Goal: Task Accomplishment & Management: Complete application form

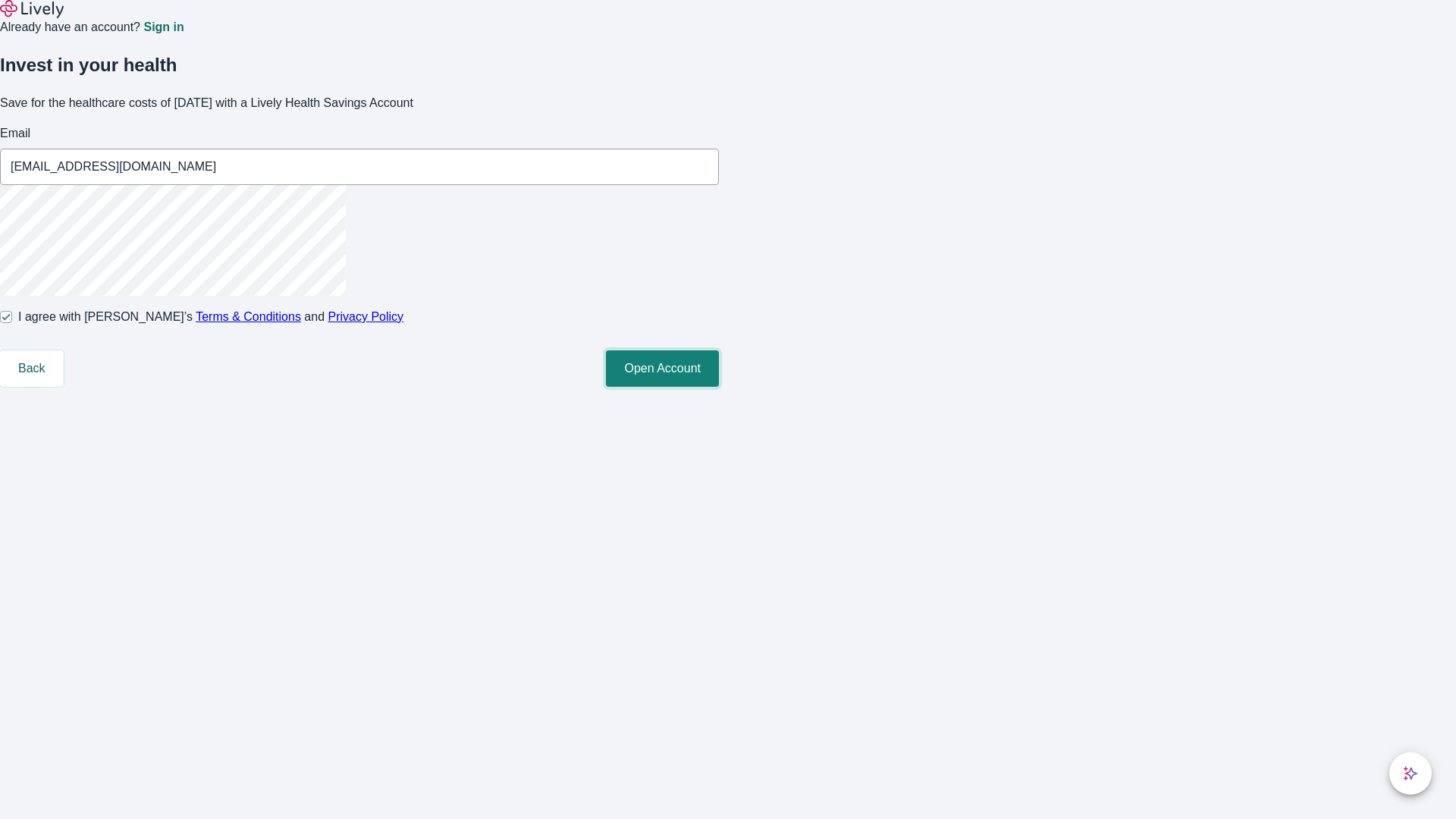
click at [719, 387] on button "Open Account" at bounding box center [662, 369] width 113 height 36
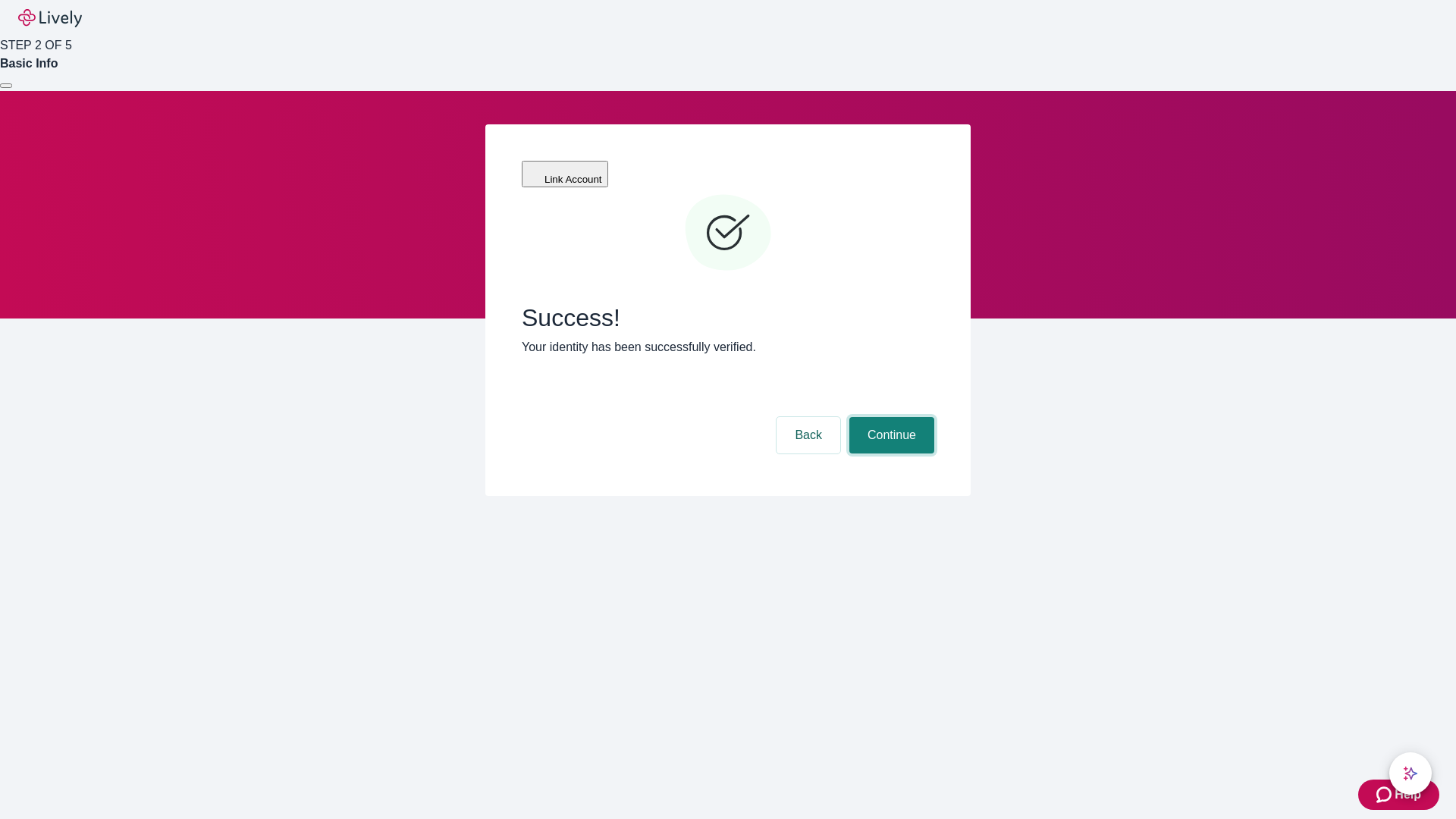
click at [890, 417] on button "Continue" at bounding box center [891, 435] width 85 height 36
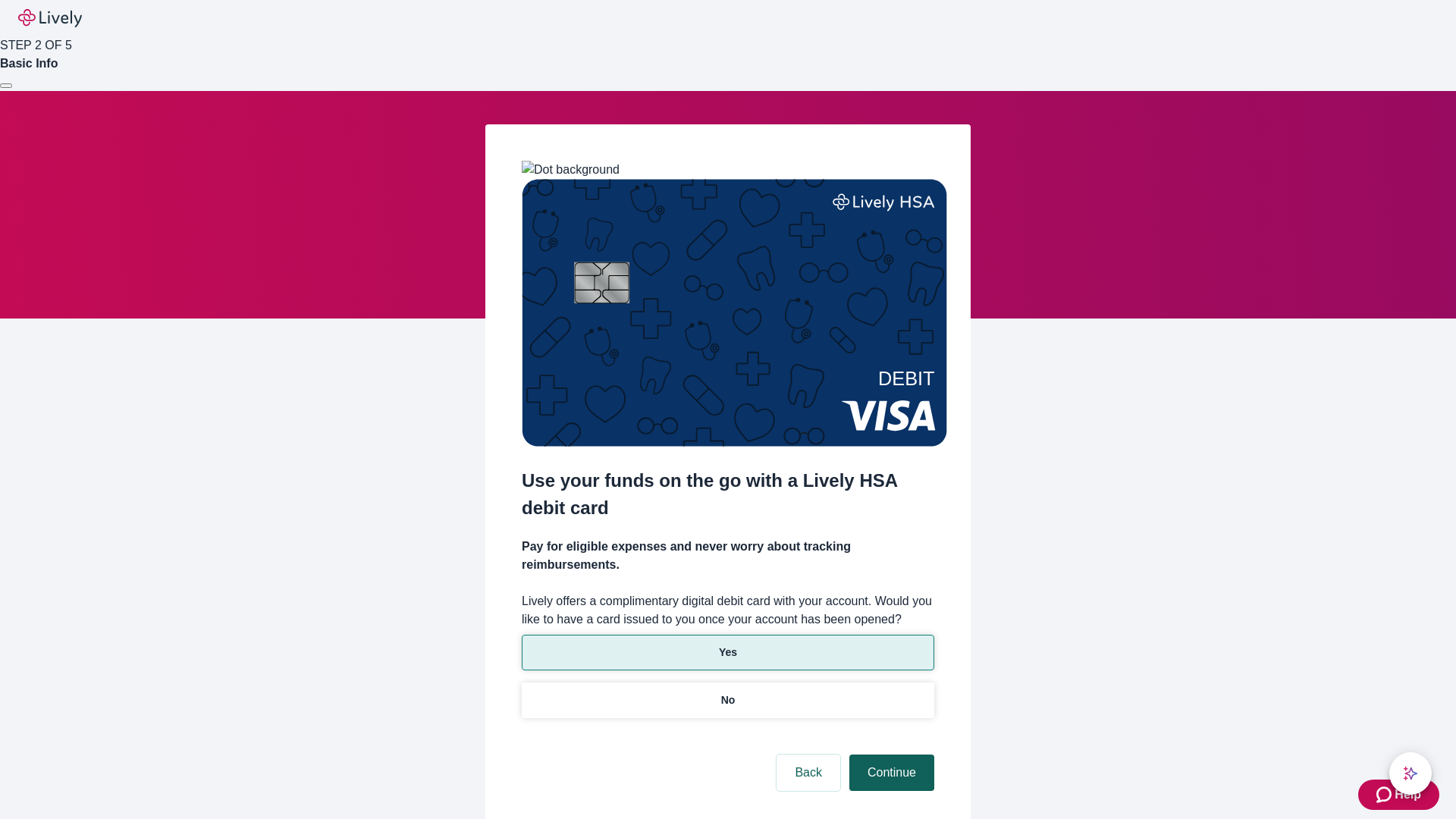
click at [727, 692] on p "No" at bounding box center [729, 700] width 14 height 16
click at [890, 755] on button "Continue" at bounding box center [891, 773] width 85 height 36
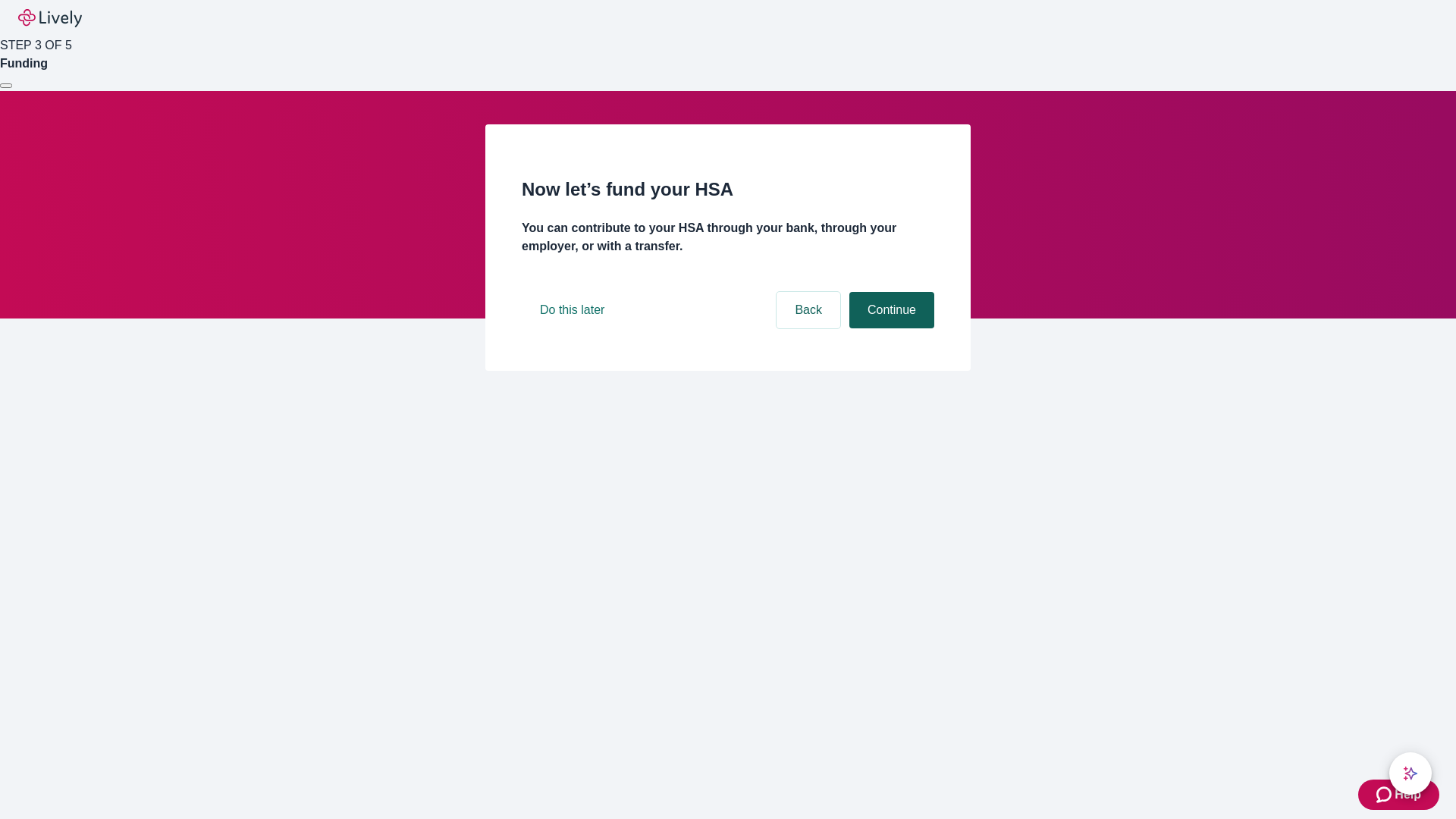
click at [890, 328] on button "Continue" at bounding box center [891, 310] width 85 height 36
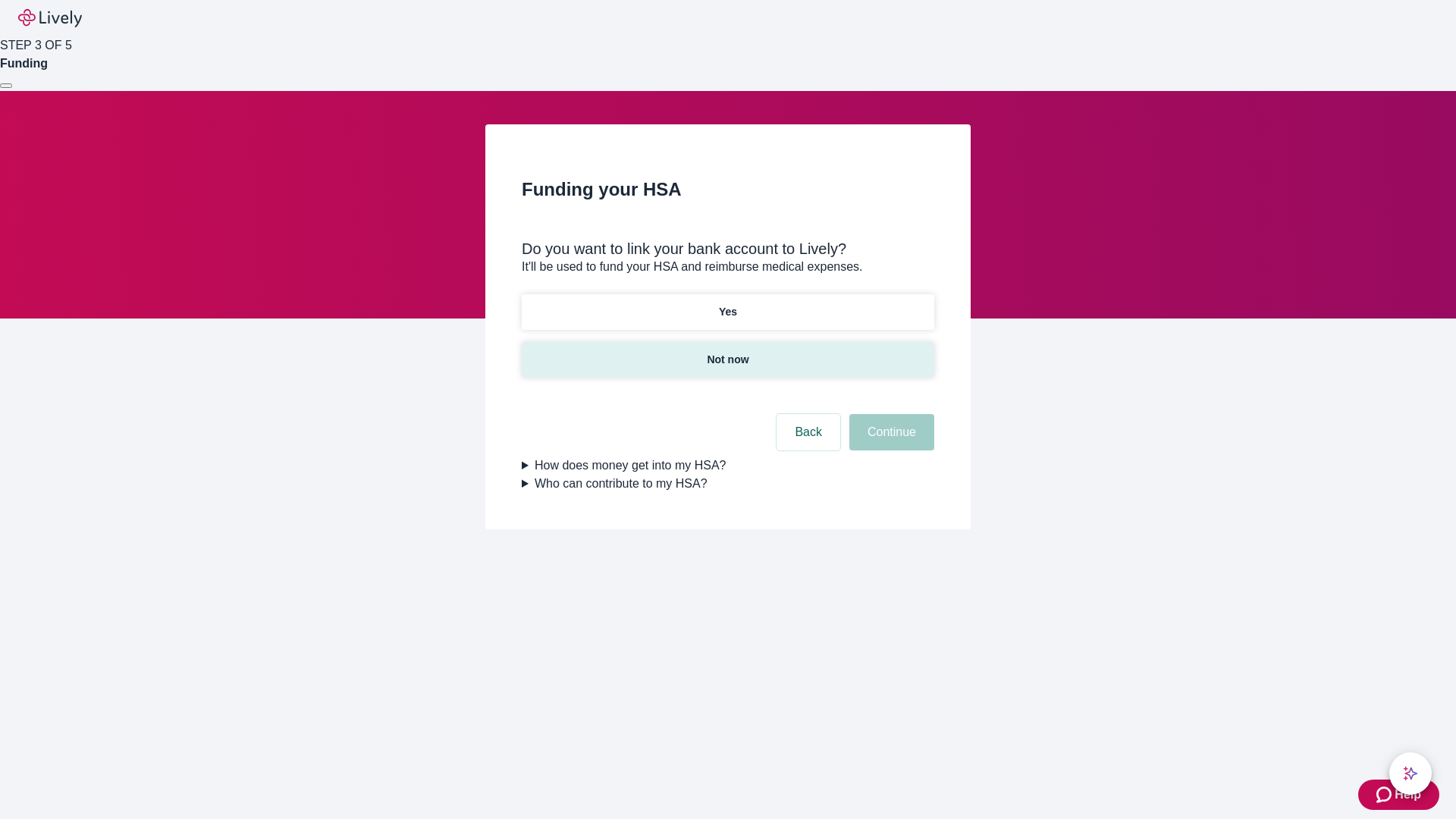
click at [727, 352] on p "Not now" at bounding box center [727, 360] width 42 height 16
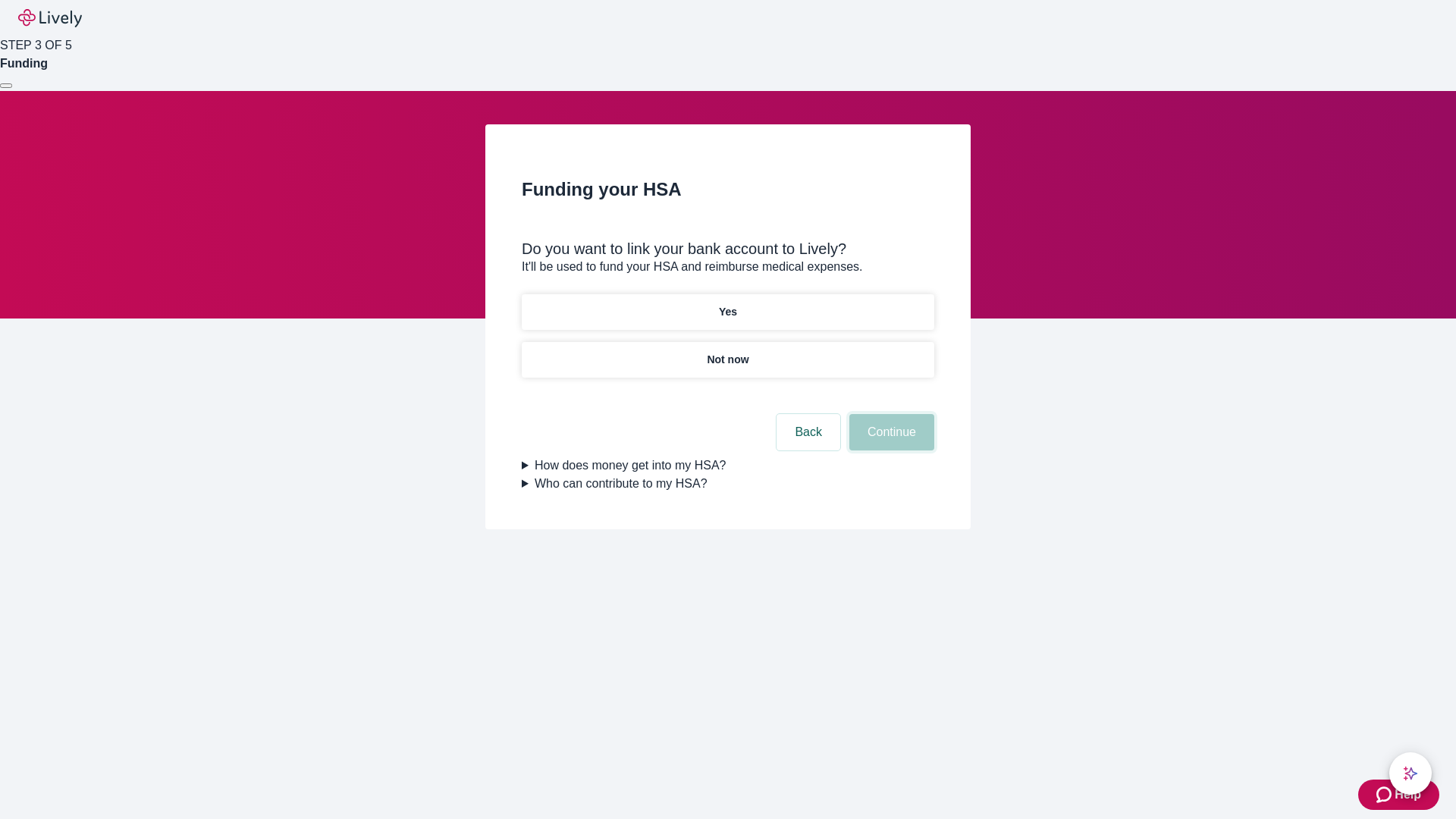
click at [890, 442] on button "Continue" at bounding box center [891, 432] width 85 height 36
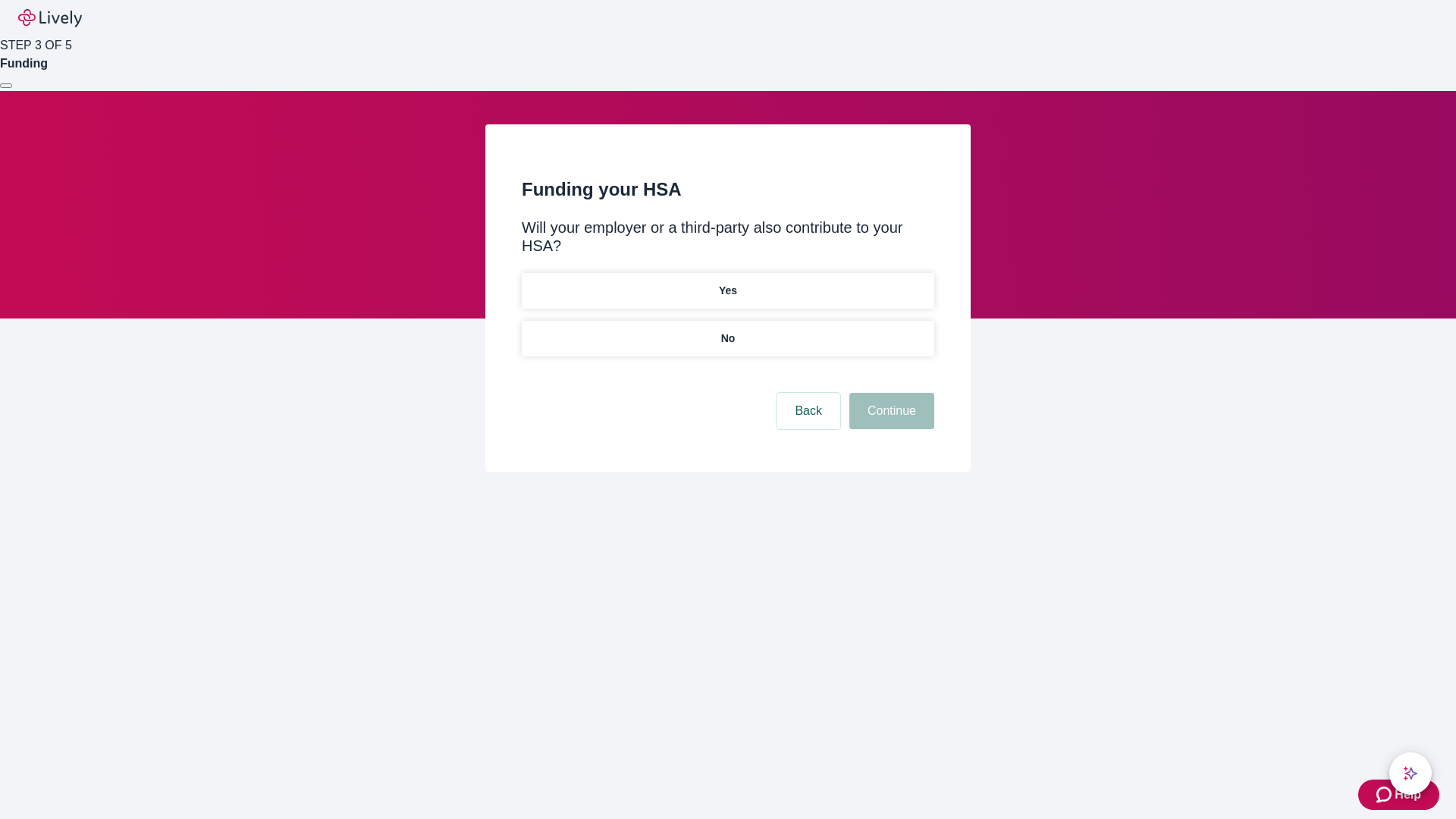
click at [727, 331] on p "No" at bounding box center [729, 339] width 14 height 16
click at [890, 392] on button "Continue" at bounding box center [891, 411] width 85 height 36
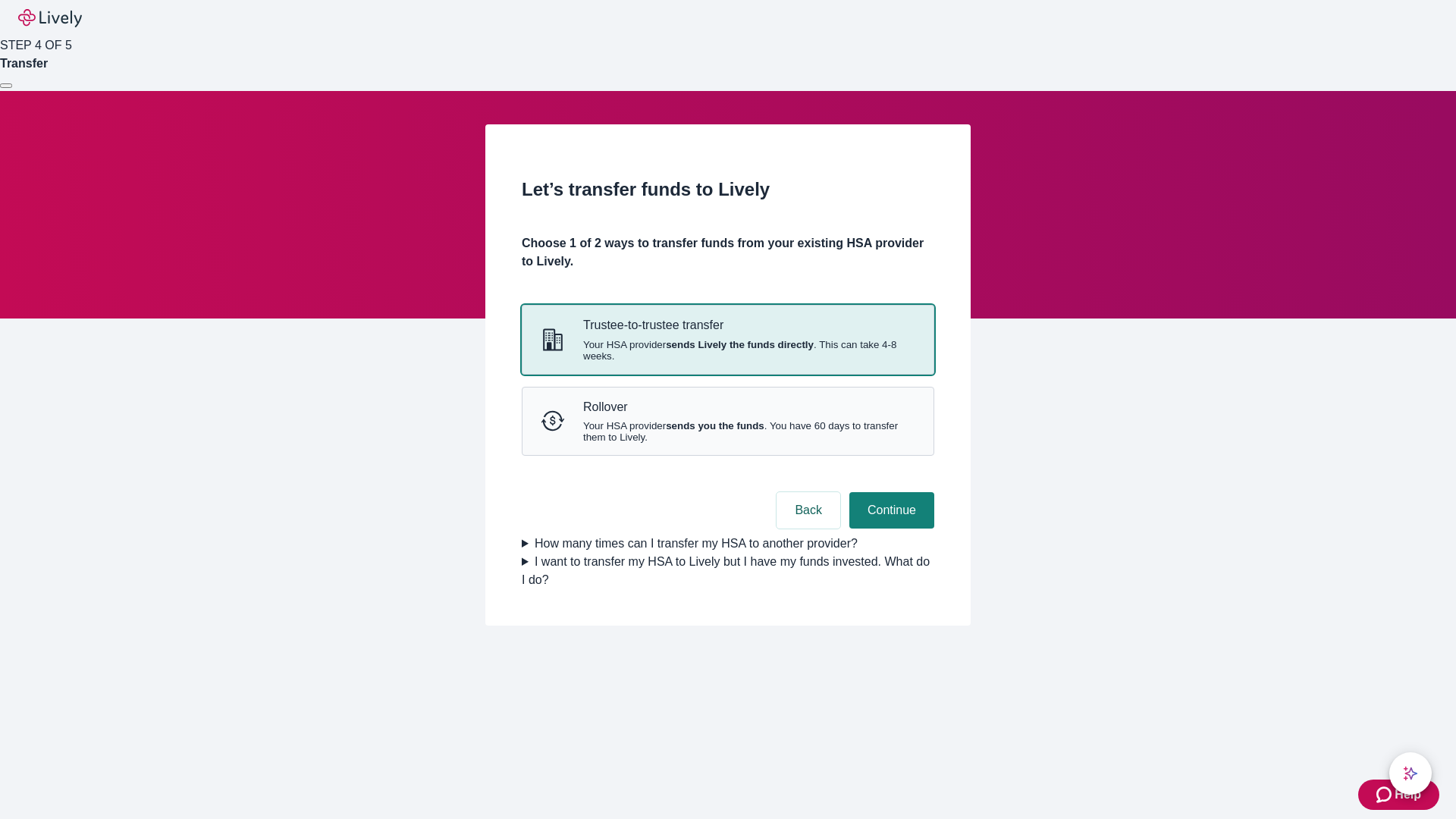
click at [727, 350] on strong "sends Lively the funds directly" at bounding box center [740, 345] width 148 height 11
click at [890, 529] on button "Continue" at bounding box center [891, 511] width 85 height 36
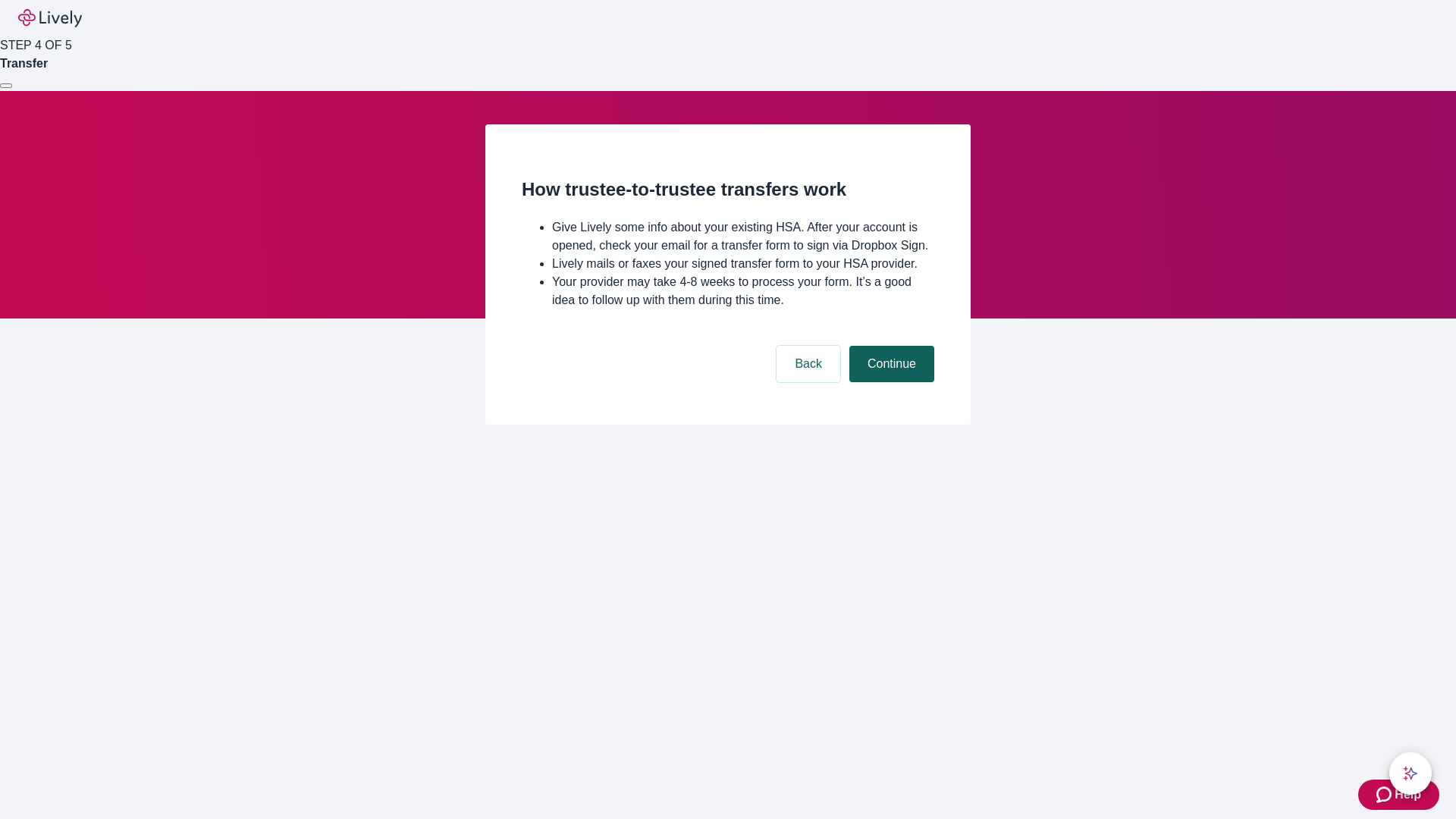
click at [890, 382] on button "Continue" at bounding box center [891, 364] width 85 height 36
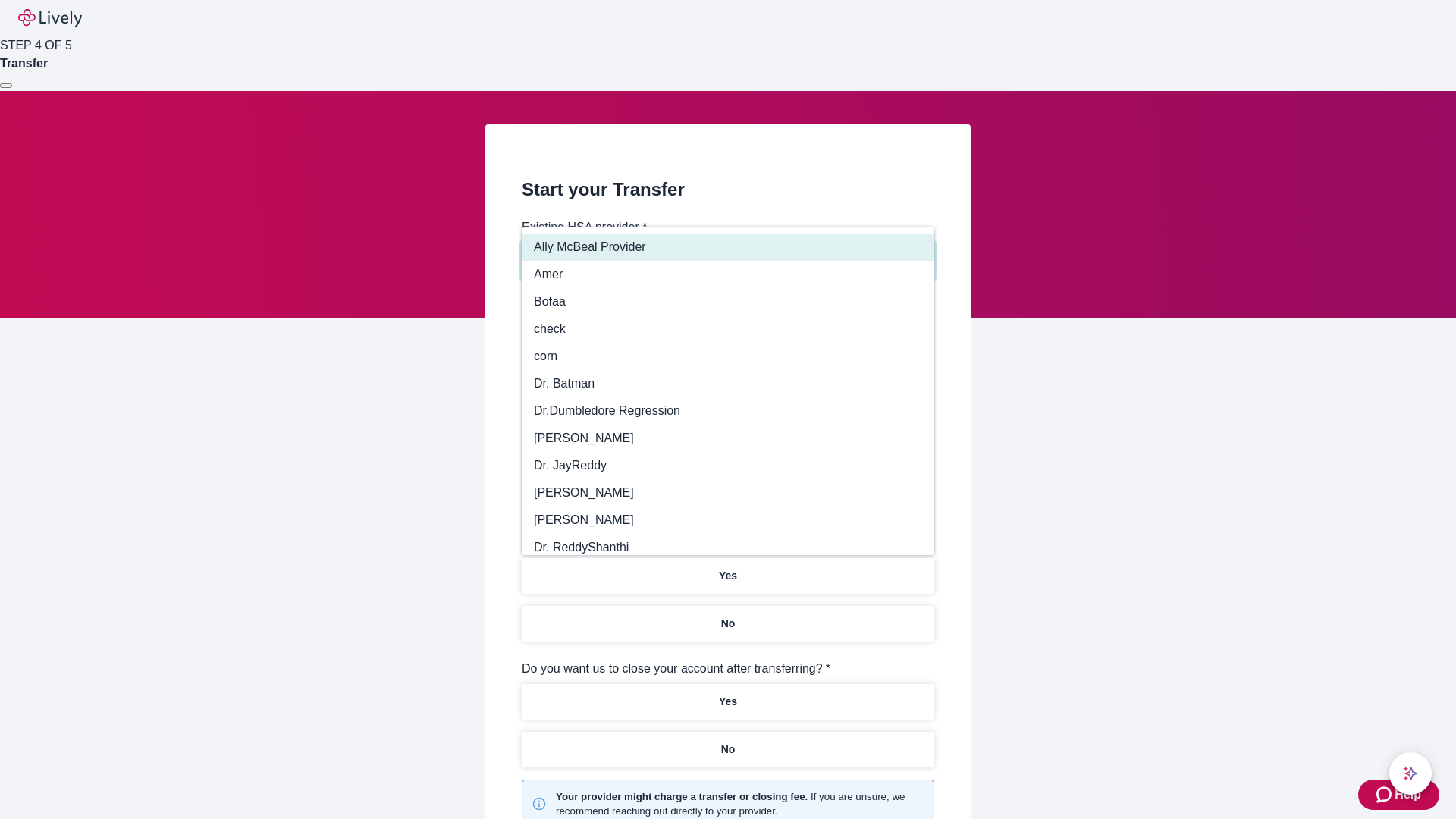
type input "Other"
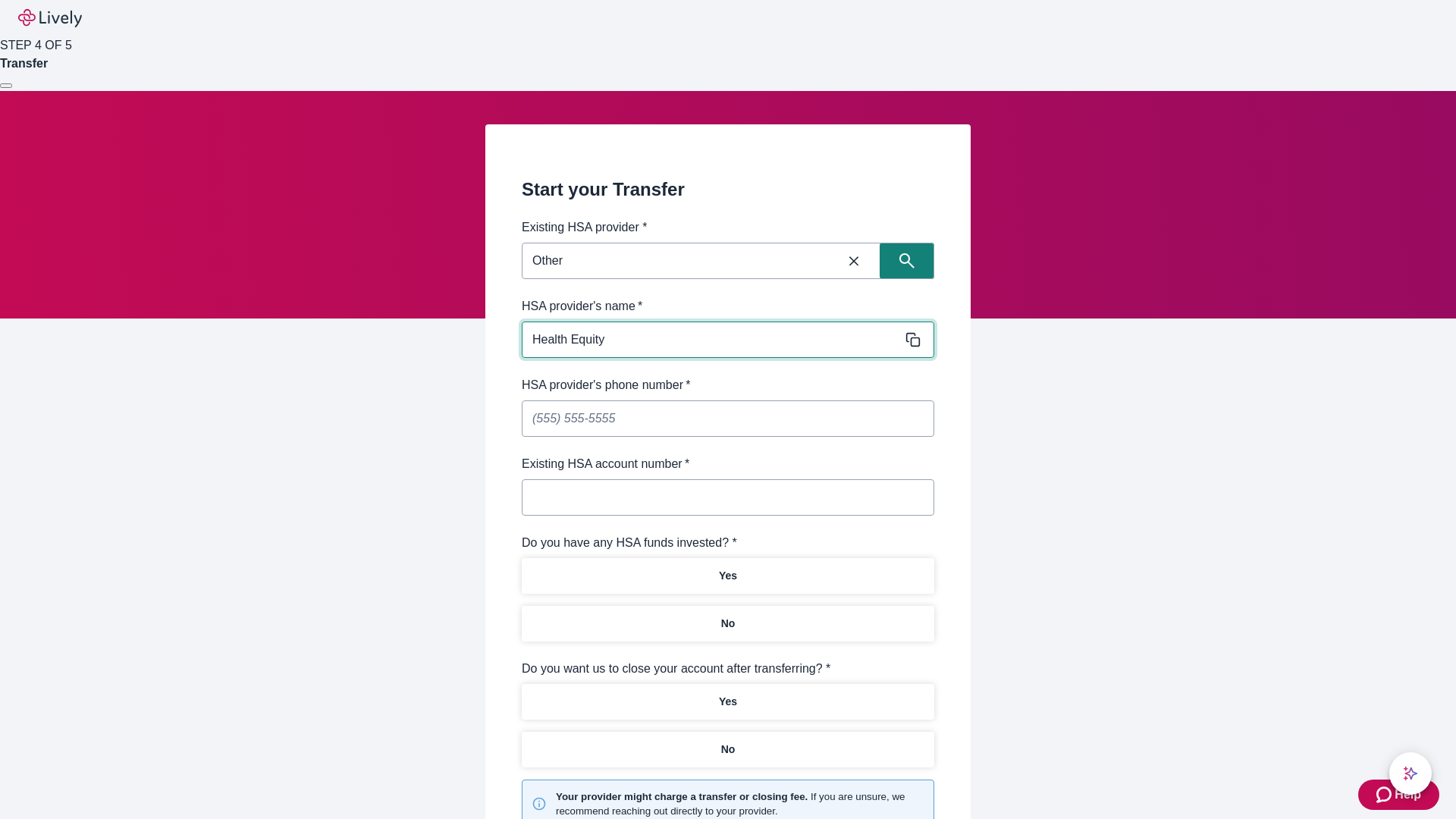
type input "Health Equity"
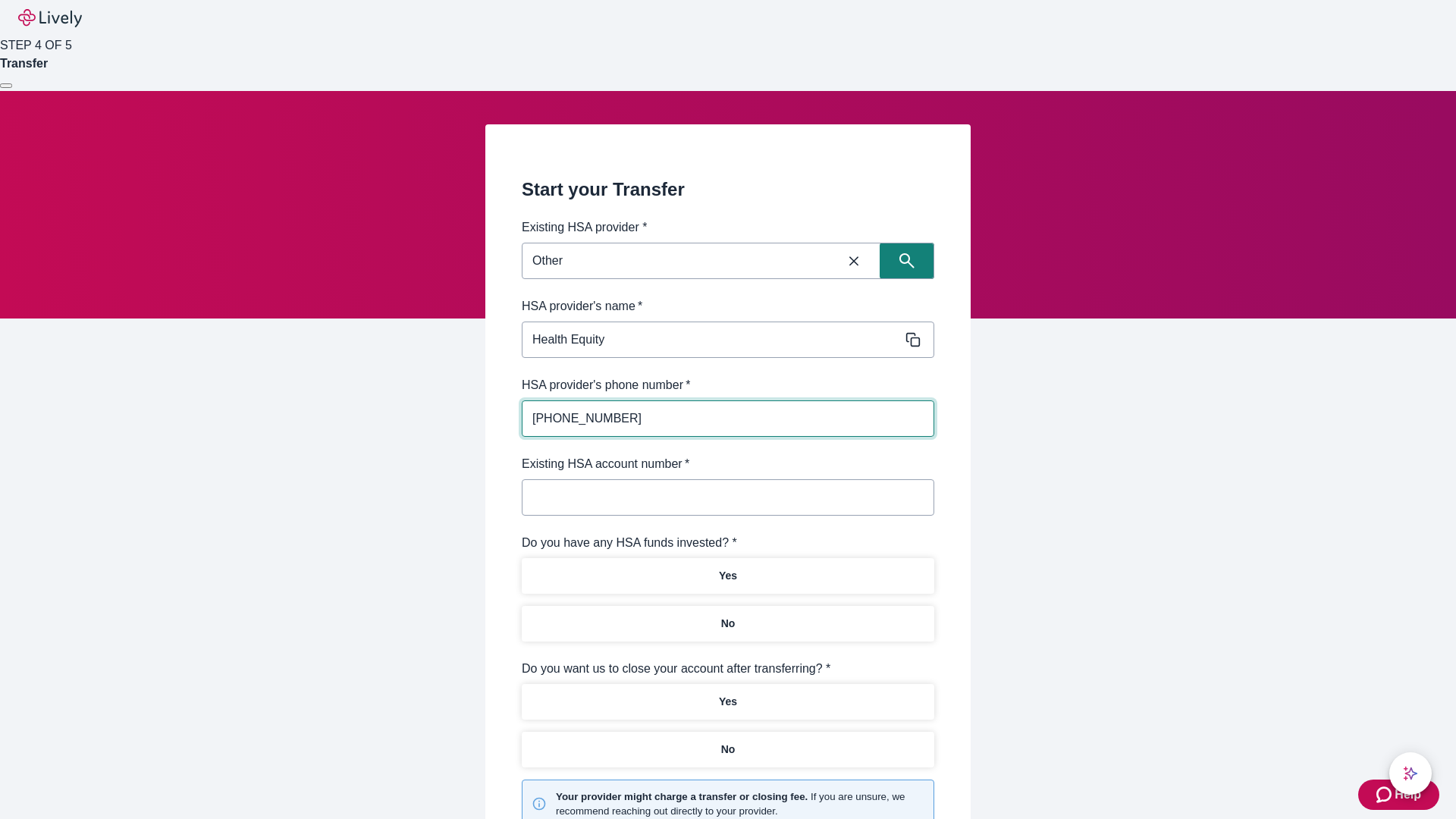
type input "[PHONE_NUMBER]"
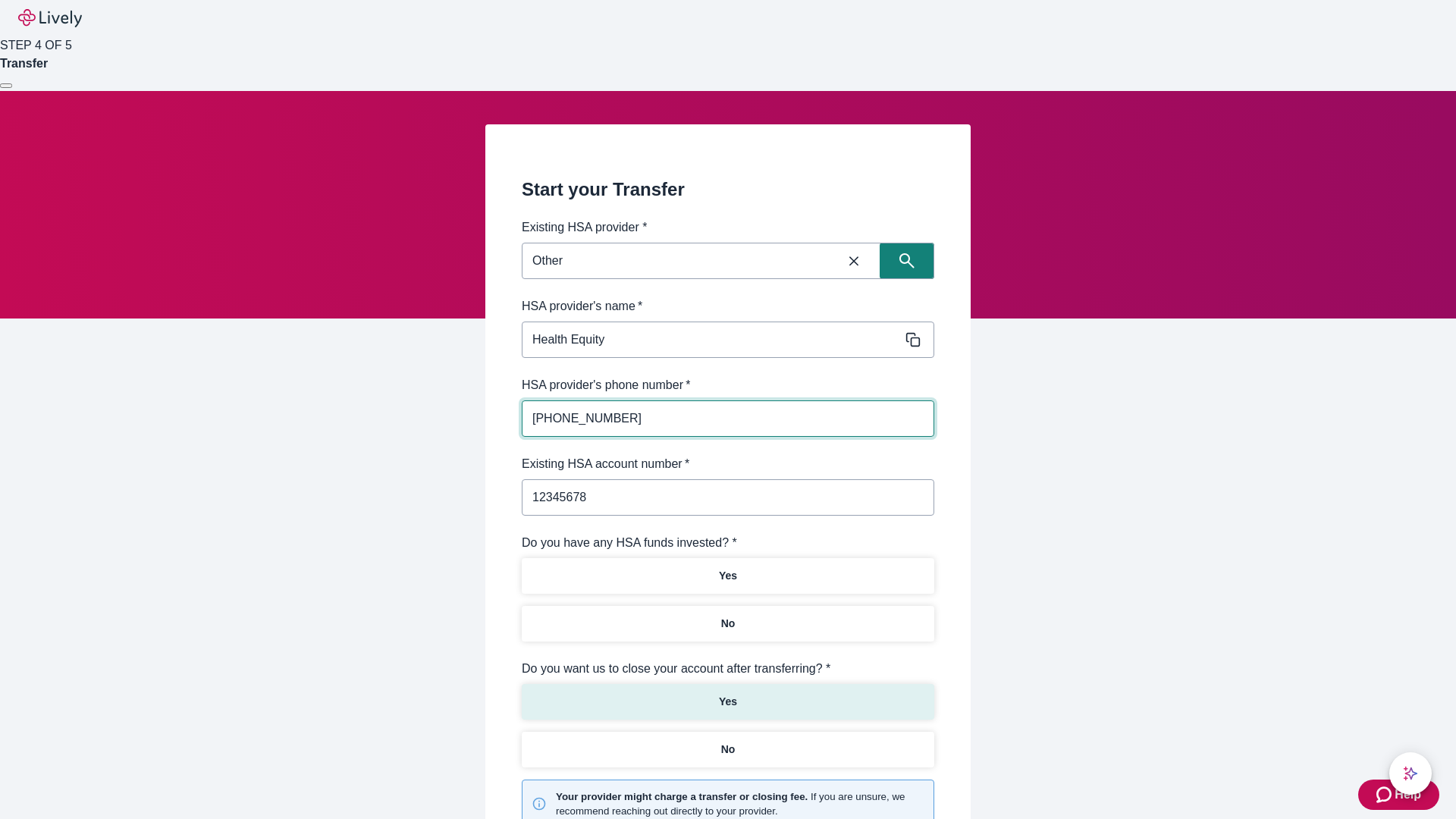
type input "12345678"
click at [727, 616] on p "No" at bounding box center [729, 624] width 14 height 16
click at [727, 694] on p "Yes" at bounding box center [728, 702] width 18 height 16
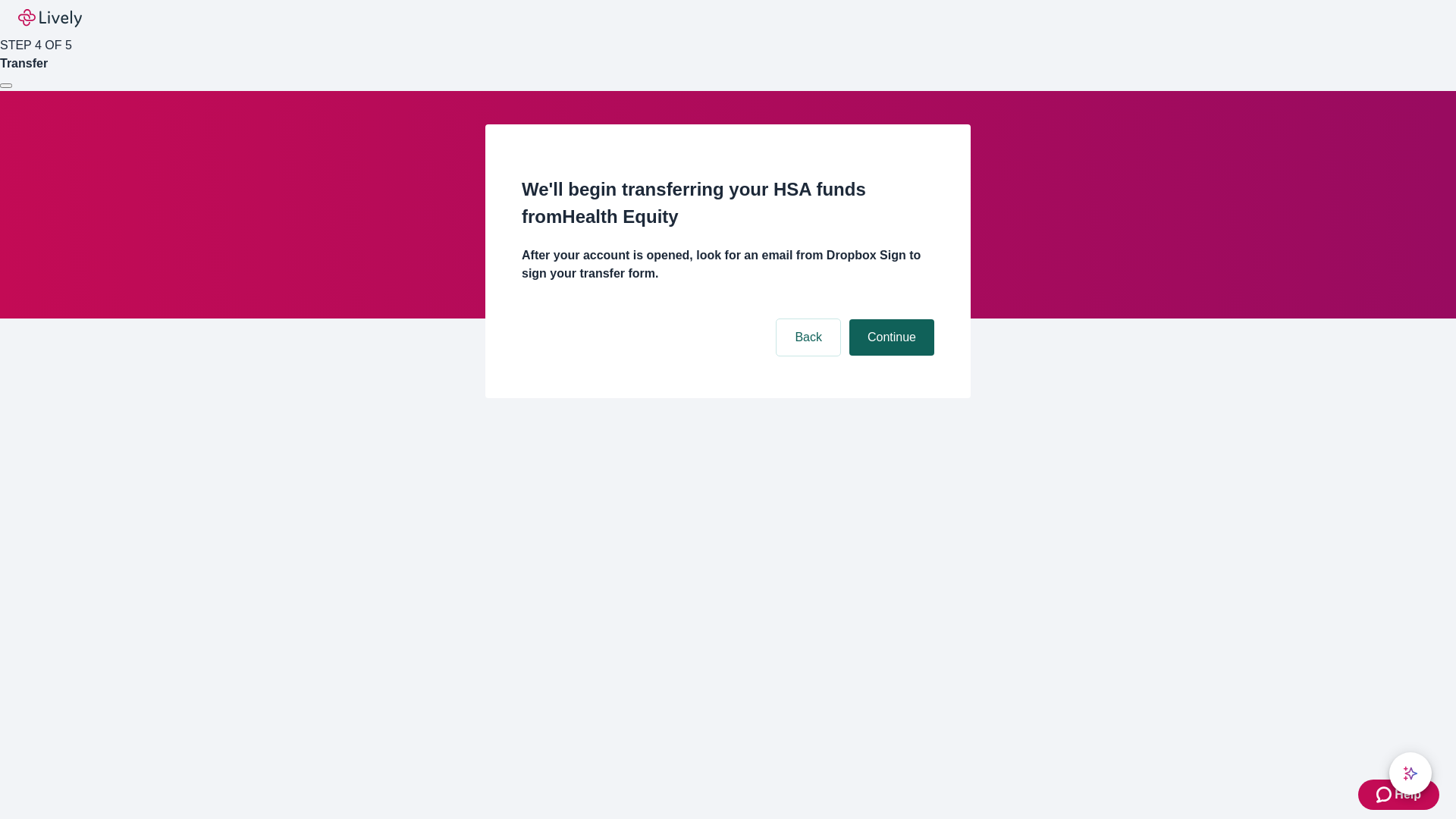
click at [890, 320] on button "Continue" at bounding box center [891, 338] width 85 height 36
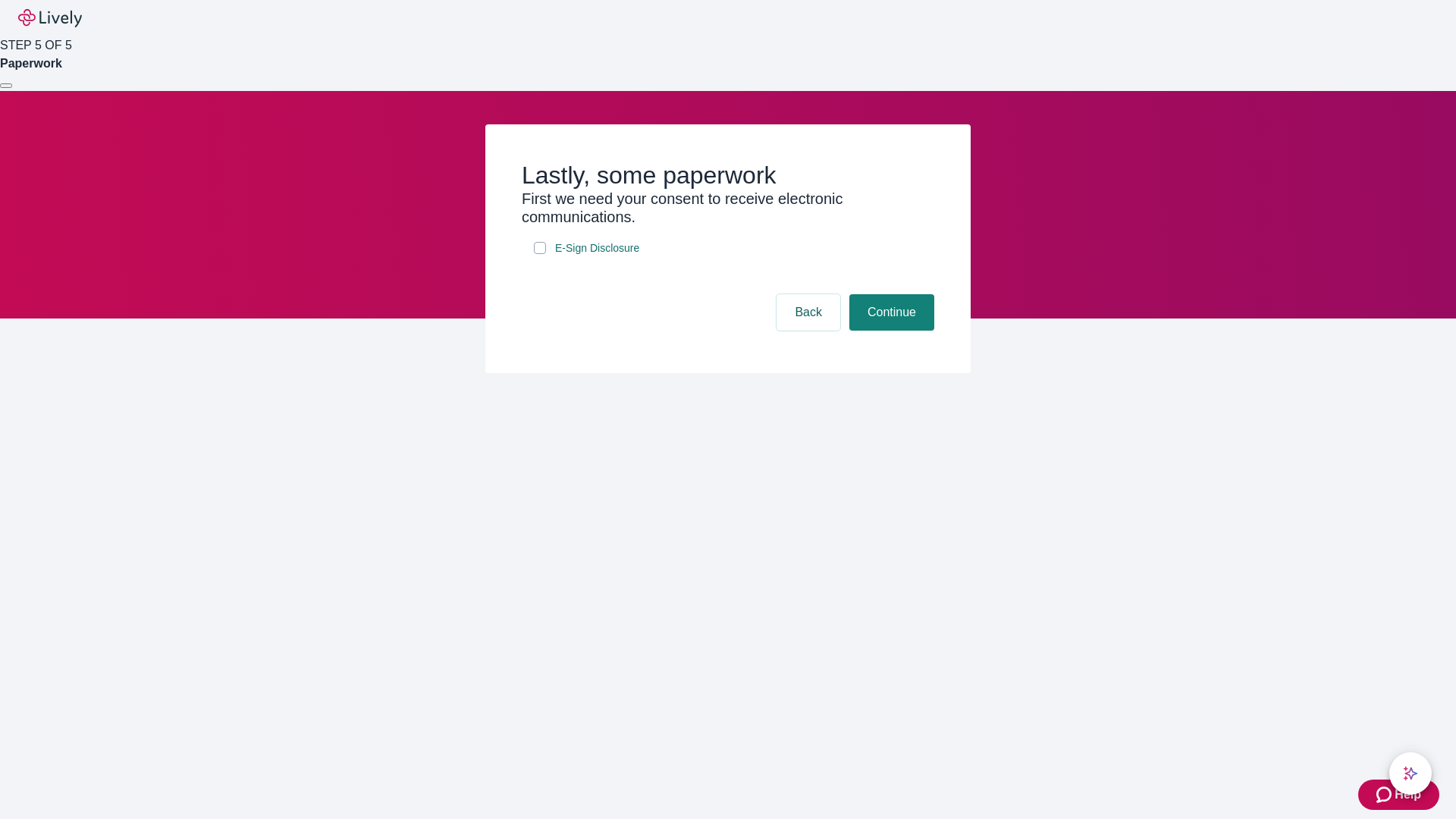
click at [540, 254] on input "E-Sign Disclosure" at bounding box center [539, 247] width 12 height 12
checkbox input "true"
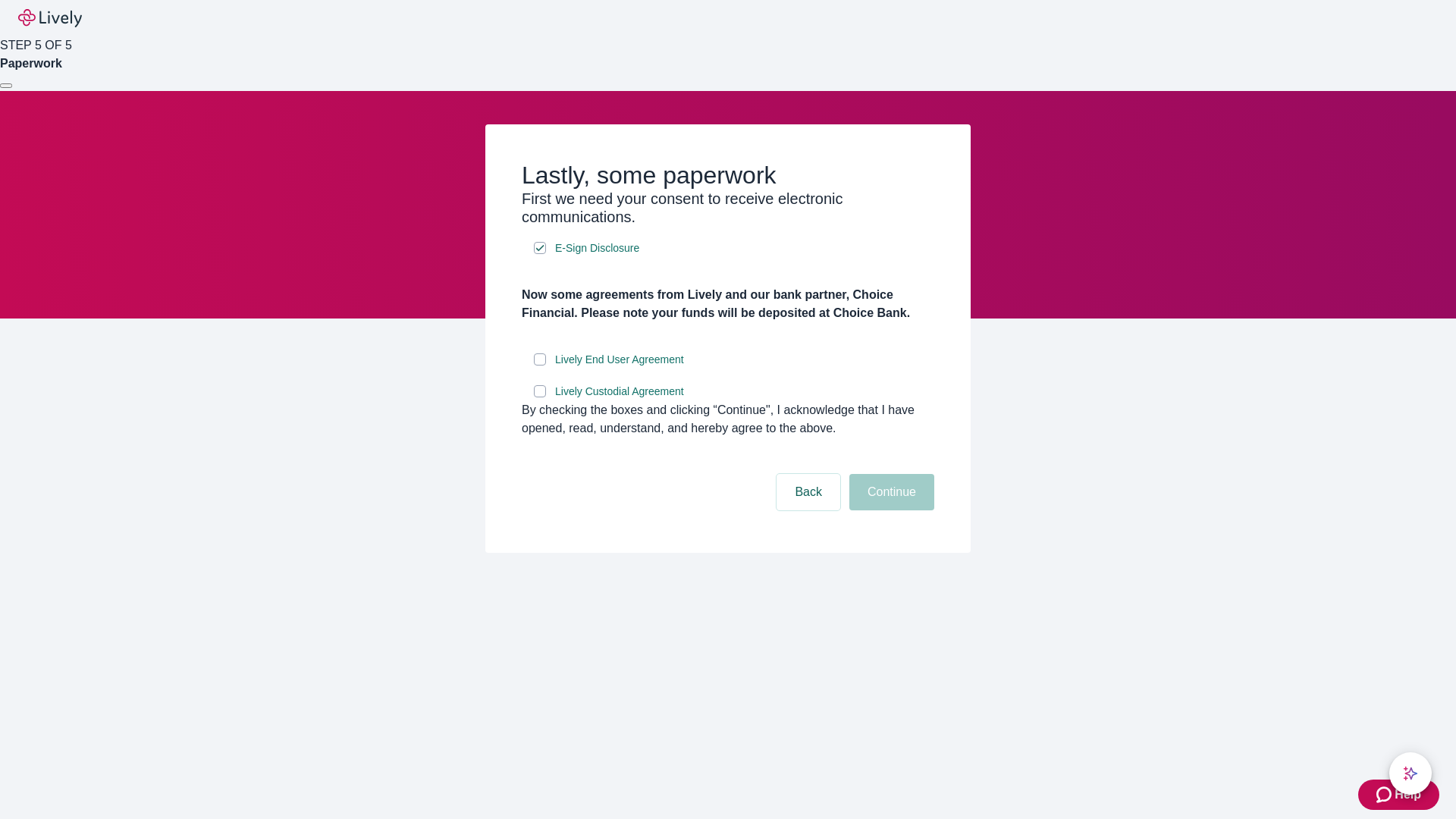
click at [540, 365] on input "Lively End User Agreement" at bounding box center [539, 359] width 12 height 12
checkbox input "true"
click at [540, 397] on input "Lively Custodial Agreement" at bounding box center [539, 391] width 12 height 12
checkbox input "true"
click at [890, 511] on button "Continue" at bounding box center [891, 492] width 85 height 36
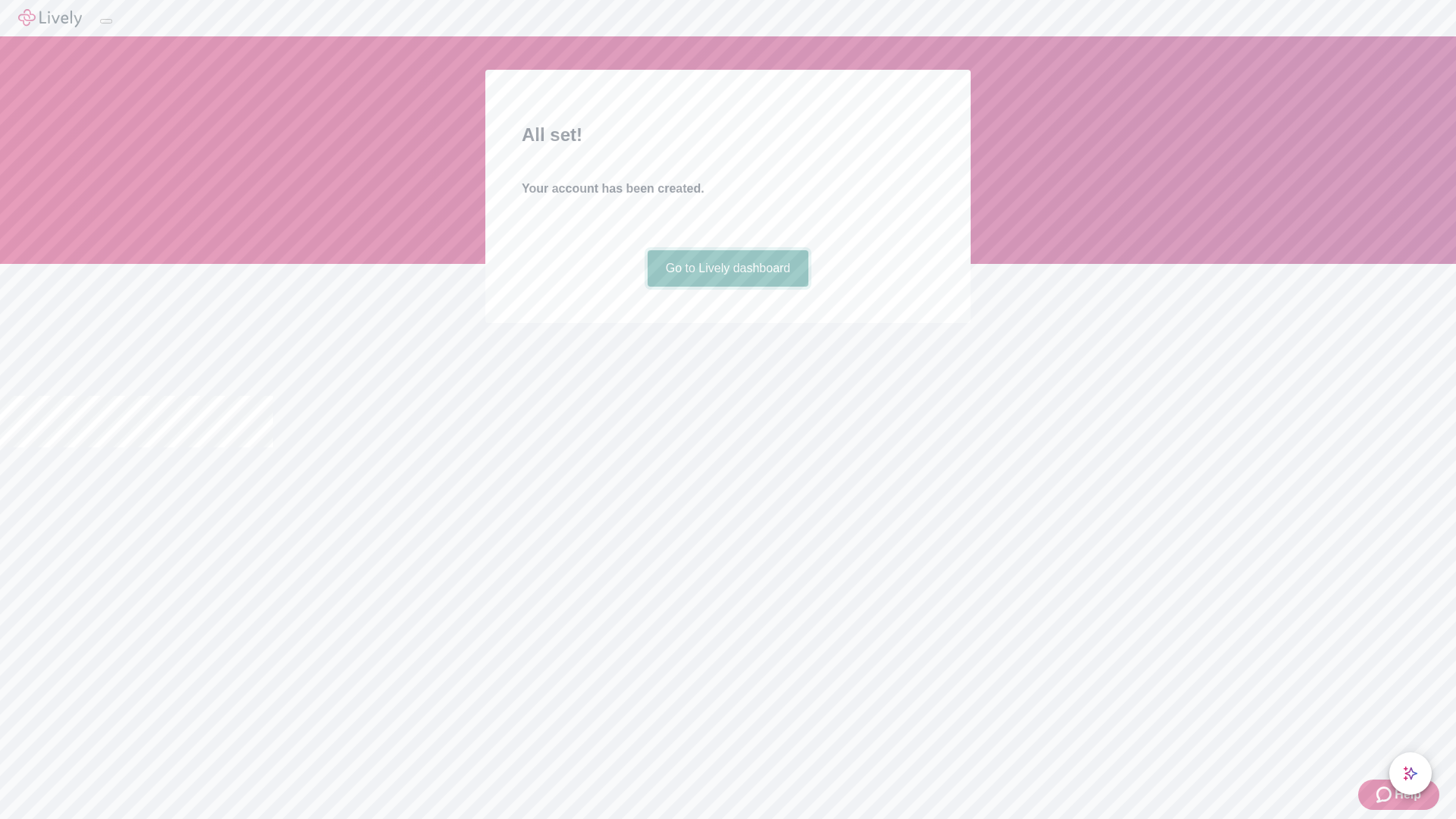
click at [727, 287] on link "Go to Lively dashboard" at bounding box center [729, 269] width 162 height 36
